Goal: Information Seeking & Learning: Learn about a topic

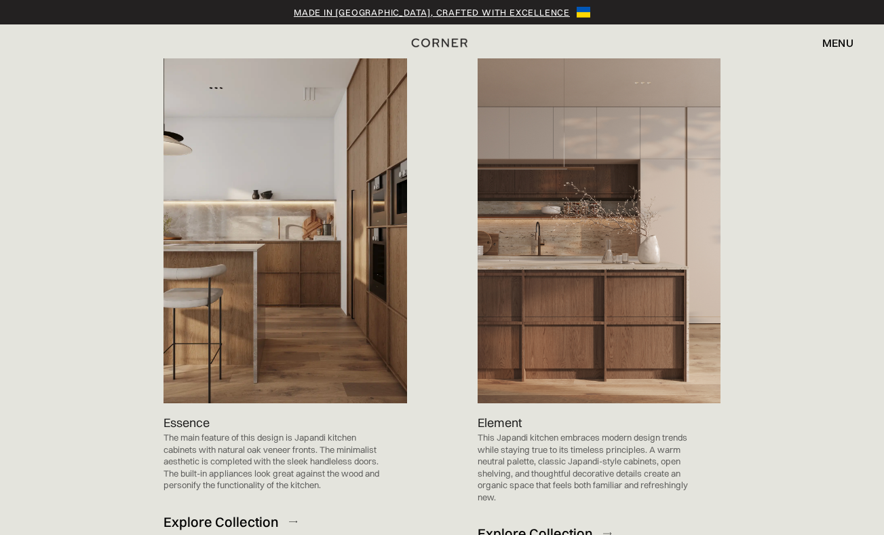
scroll to position [1364, 0]
click at [280, 292] on img at bounding box center [285, 230] width 243 height 345
click at [191, 413] on p "Essence" at bounding box center [187, 422] width 46 height 18
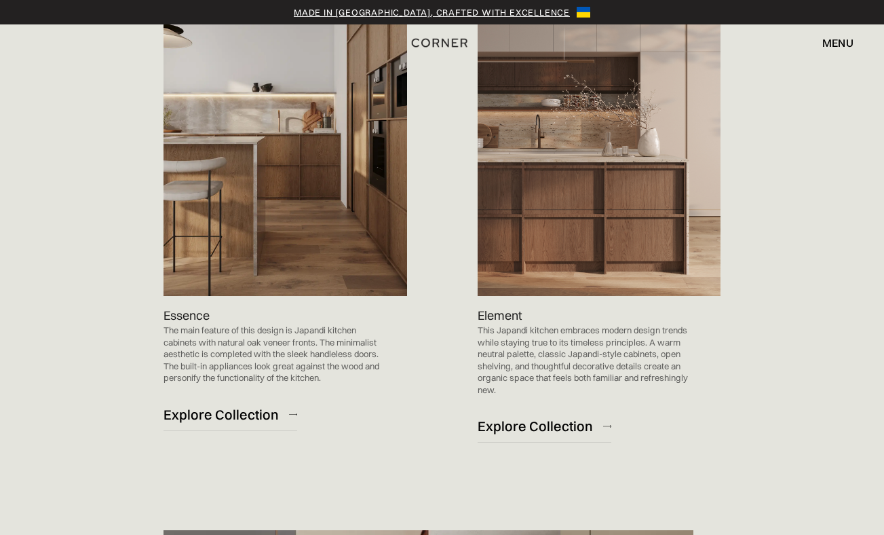
scroll to position [1476, 0]
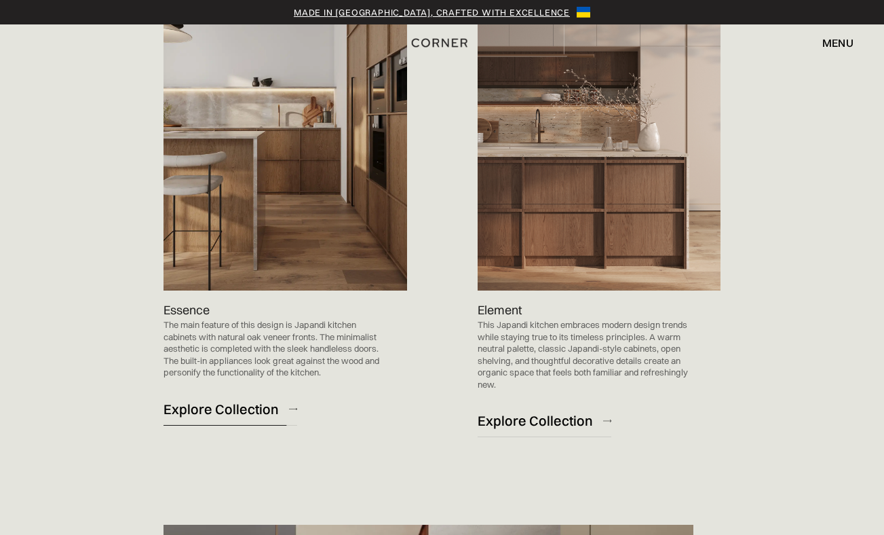
click at [212, 400] on div "Explore Collection" at bounding box center [221, 409] width 115 height 18
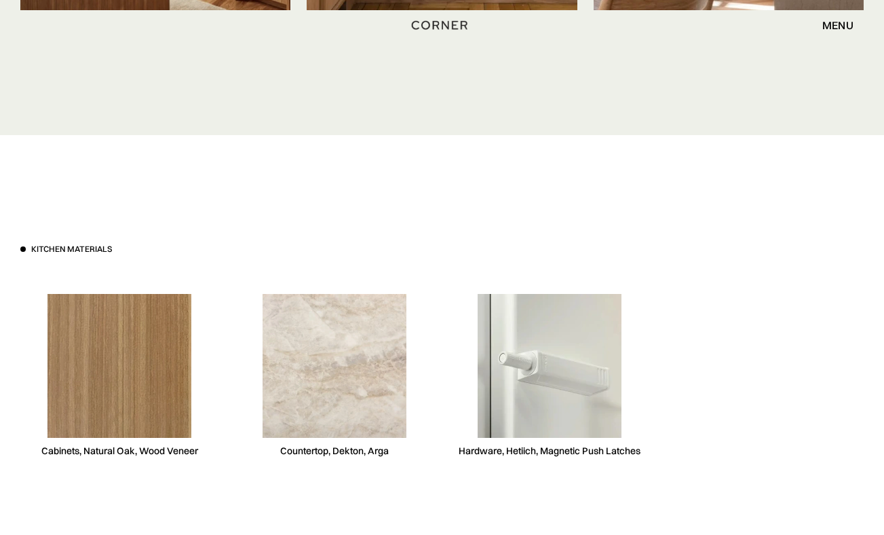
scroll to position [3545, 0]
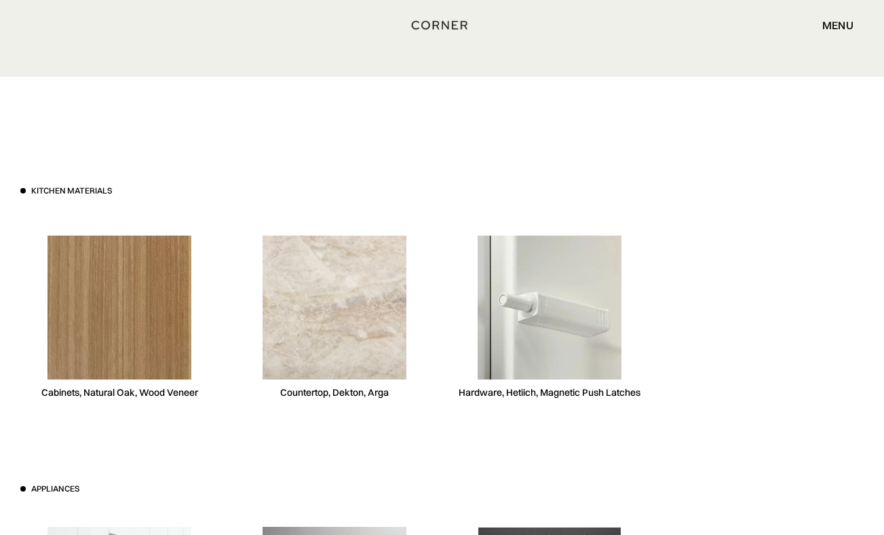
click at [135, 398] on div "Cabinets, Natural Oak, Wood Veneer" at bounding box center [119, 392] width 157 height 13
click at [126, 354] on img at bounding box center [120, 307] width 144 height 144
click at [102, 292] on img at bounding box center [120, 307] width 144 height 144
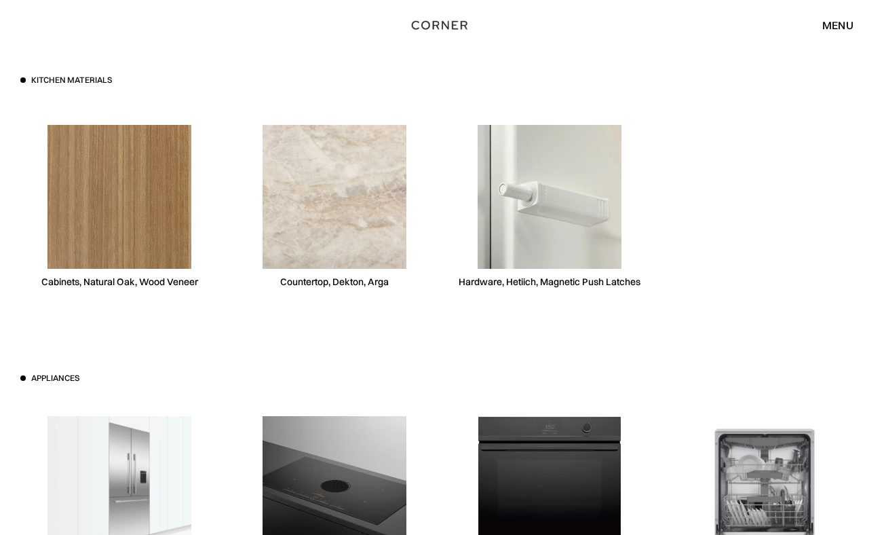
scroll to position [3608, 0]
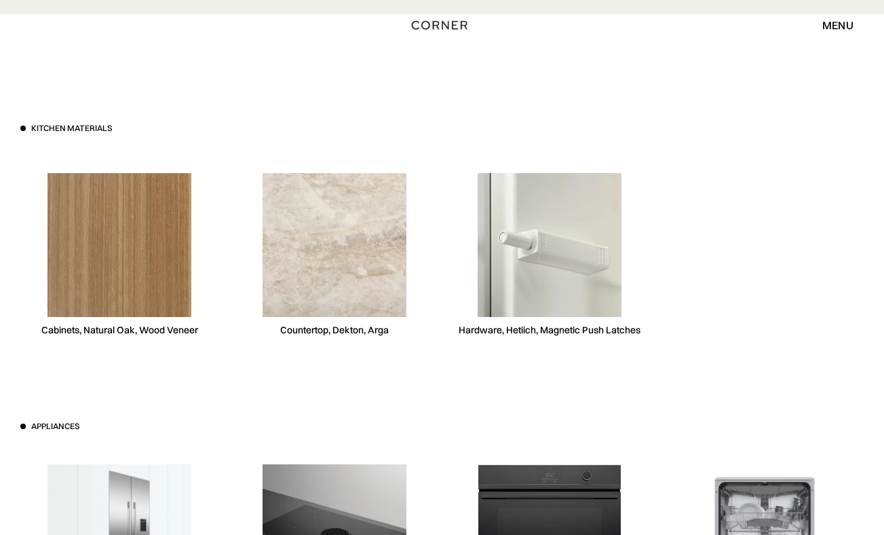
click at [235, 109] on div "Kitchen materials Cabinets, Natural Oak, Wood Veneer Countertop, Dekton, Arga H…" at bounding box center [442, 420] width 884 height 812
click at [310, 58] on div "Kitchen materials Cabinets, Natural Oak, Wood Veneer Countertop, Dekton, Arga H…" at bounding box center [442, 420] width 884 height 812
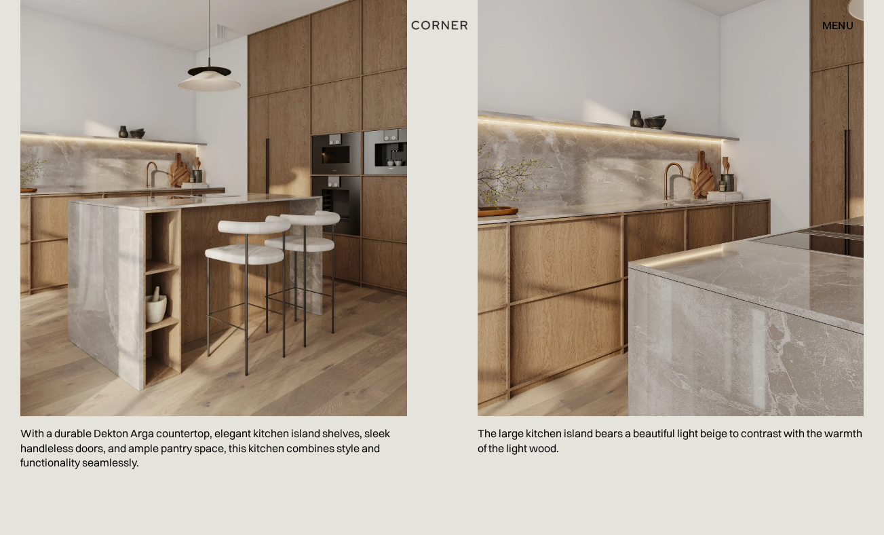
scroll to position [0, 0]
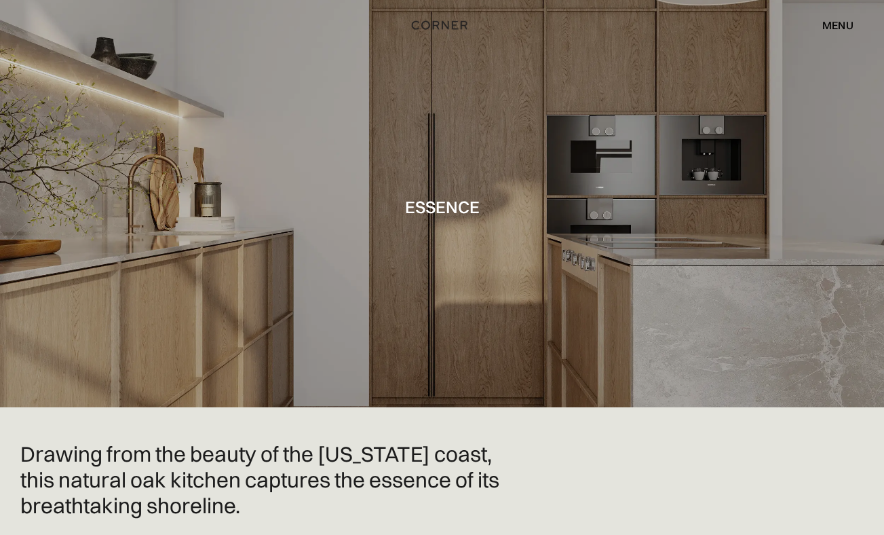
click at [740, 83] on div at bounding box center [442, 203] width 884 height 407
